Goal: Task Accomplishment & Management: Manage account settings

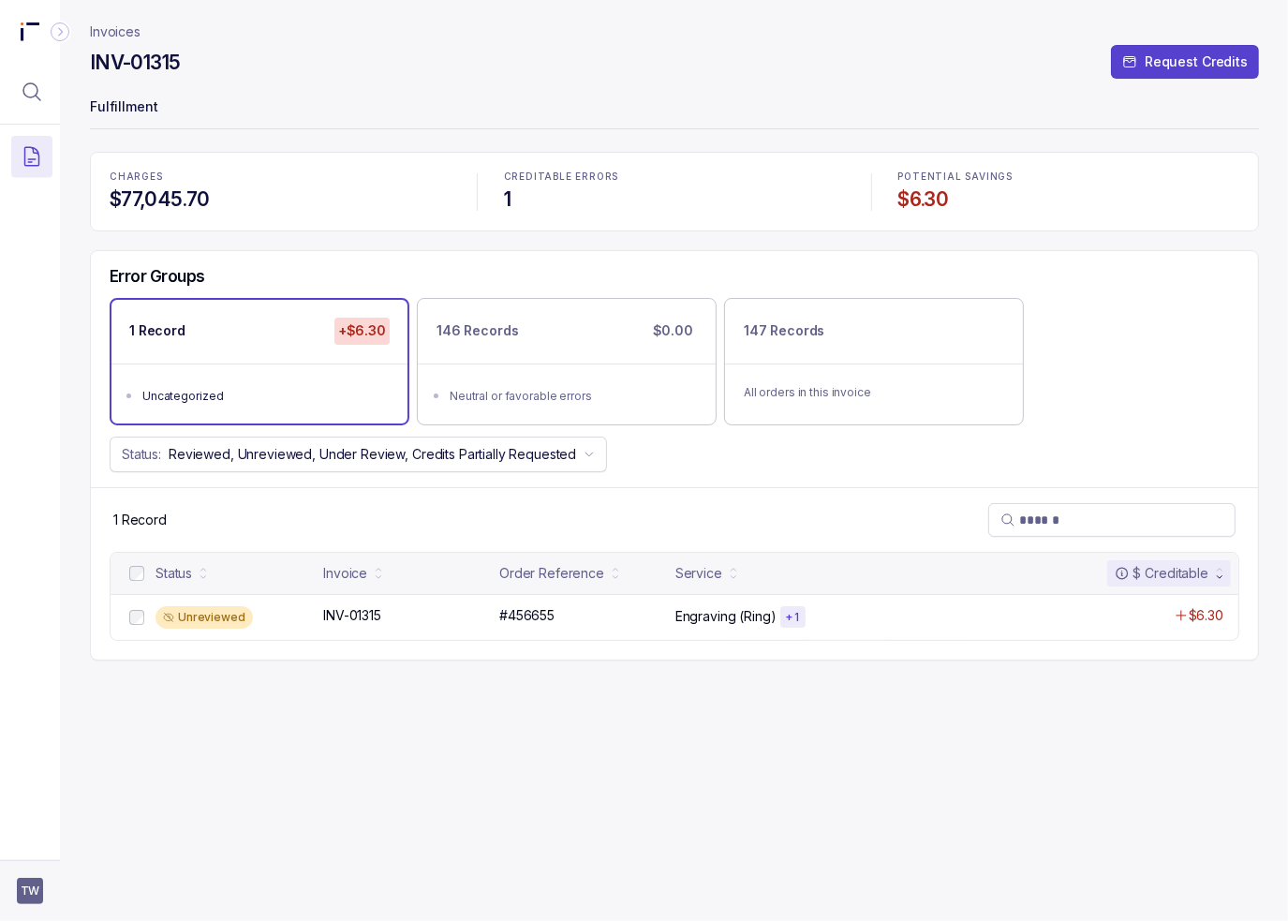
click at [42, 887] on span "TW" at bounding box center [30, 890] width 26 height 26
click at [46, 848] on p "Logout" at bounding box center [123, 850] width 155 height 19
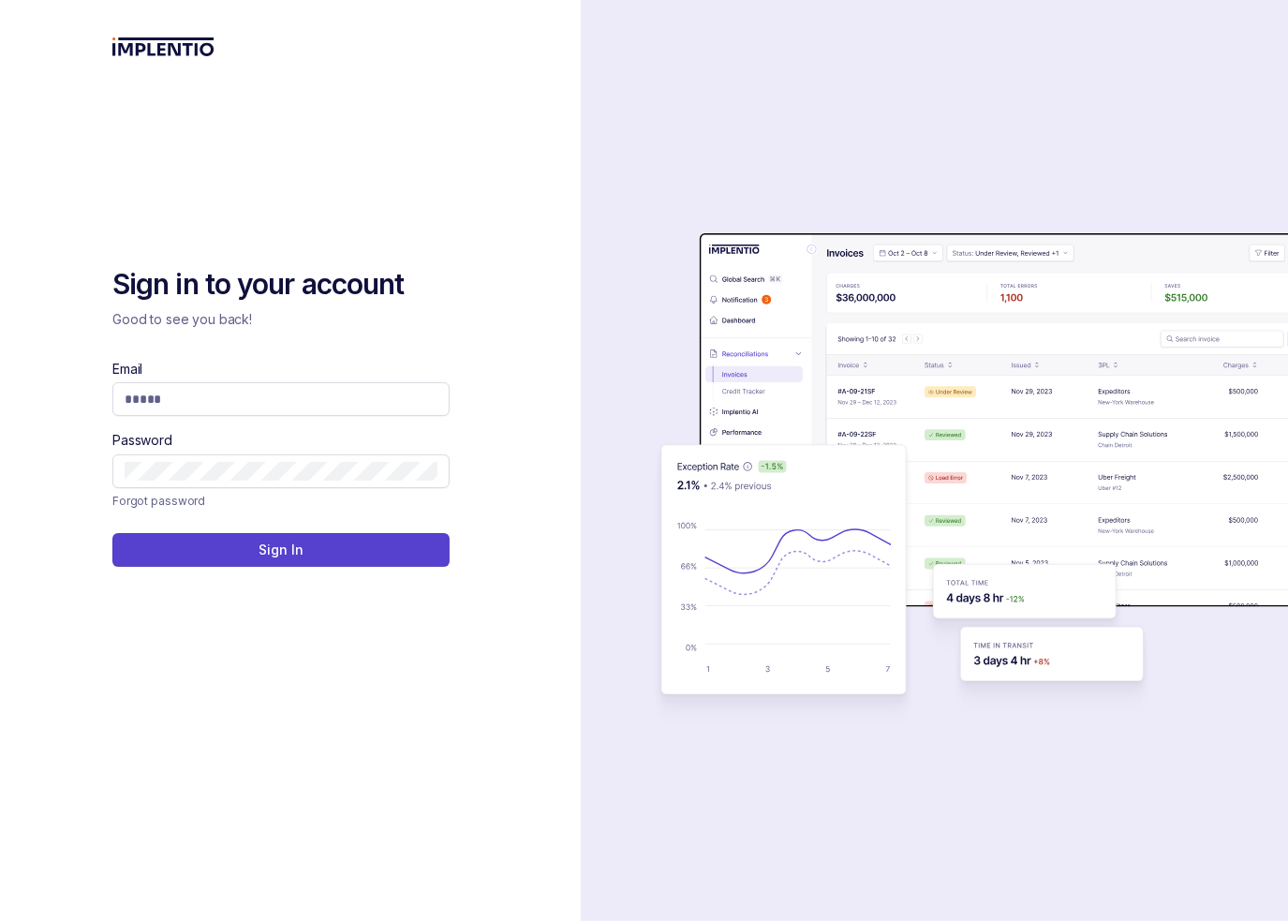
click at [583, 396] on div "auth background image" at bounding box center [965, 460] width 768 height 921
click at [386, 398] on input "Email" at bounding box center [281, 399] width 313 height 19
click at [0, 920] on com-1password-button at bounding box center [0, 921] width 0 height 0
type input "**********"
